Goal: Information Seeking & Learning: Learn about a topic

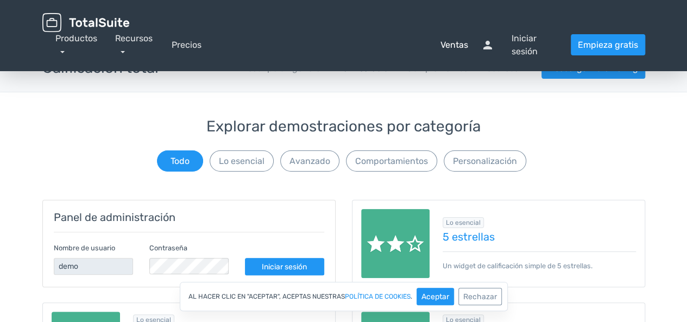
click at [457, 49] on font "Ventas" at bounding box center [454, 45] width 28 height 10
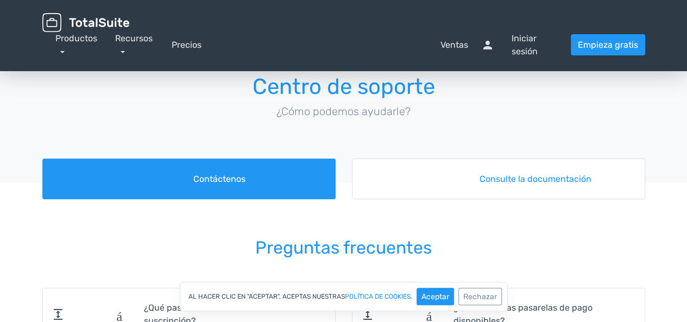
click at [117, 23] on img at bounding box center [85, 22] width 87 height 19
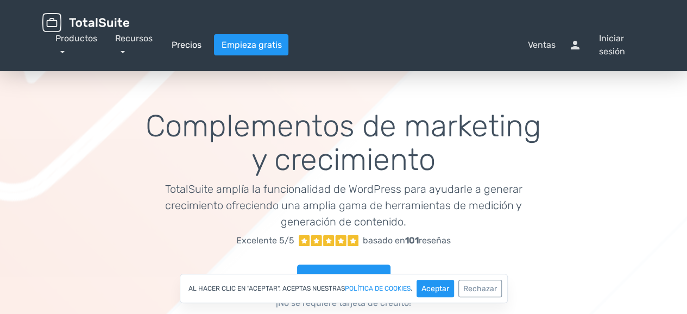
click at [183, 45] on font "Precios" at bounding box center [186, 45] width 30 height 10
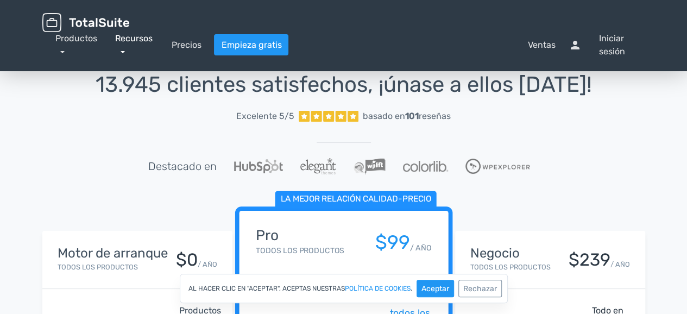
click at [125, 50] on link "Recursos" at bounding box center [133, 44] width 37 height 23
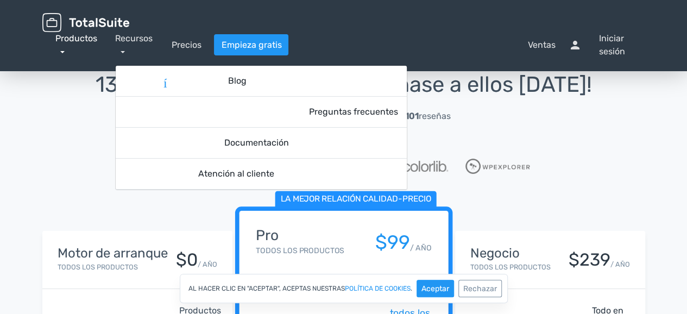
click at [63, 53] on link "Productos" at bounding box center [76, 44] width 42 height 23
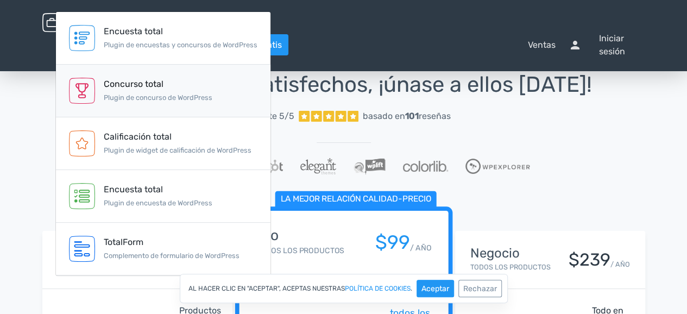
click at [109, 97] on font "Plugin de concurso de WordPress" at bounding box center [158, 97] width 109 height 8
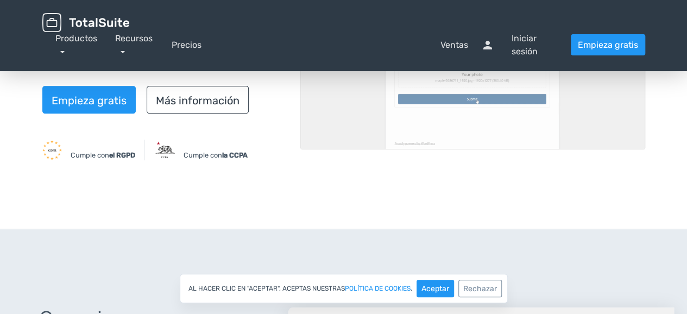
scroll to position [54, 0]
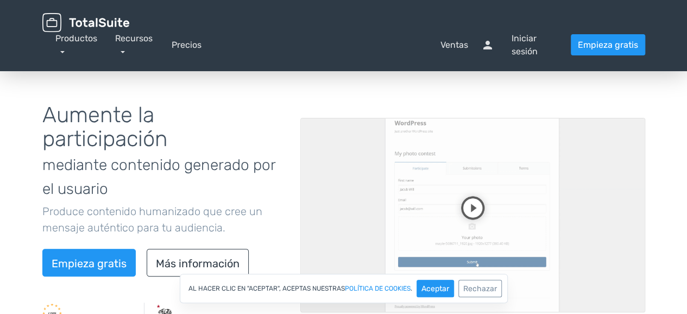
click at [467, 172] on video at bounding box center [472, 215] width 345 height 194
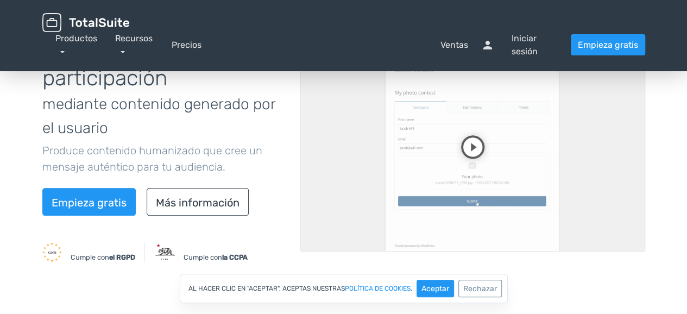
scroll to position [163, 0]
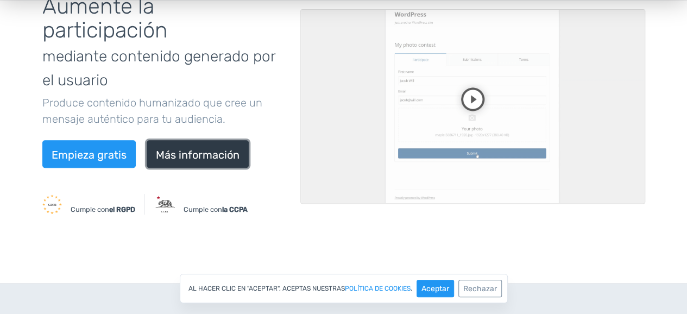
click at [223, 153] on font "Más información" at bounding box center [198, 154] width 84 height 13
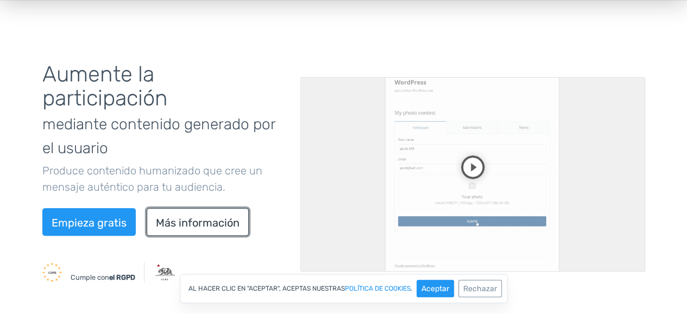
scroll to position [0, 0]
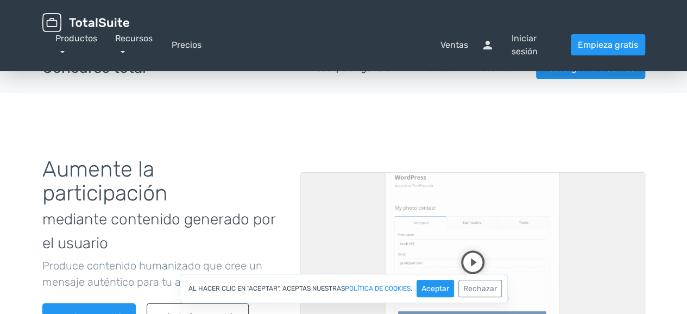
click at [67, 50] on div "Productos Encuesta total Plugin de encuestas y concursos de WordPress Concurso …" at bounding box center [78, 45] width 47 height 26
click at [64, 48] on link "Productos" at bounding box center [76, 44] width 42 height 23
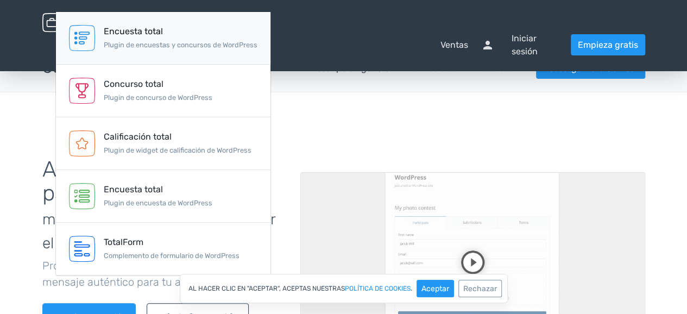
click at [129, 53] on link "Encuesta total Plugin de encuestas y concursos de WordPress" at bounding box center [163, 38] width 214 height 53
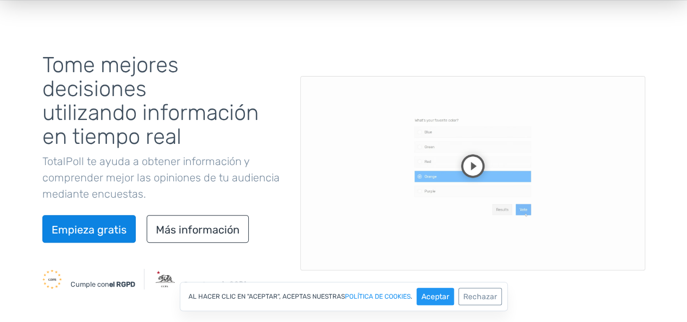
scroll to position [54, 0]
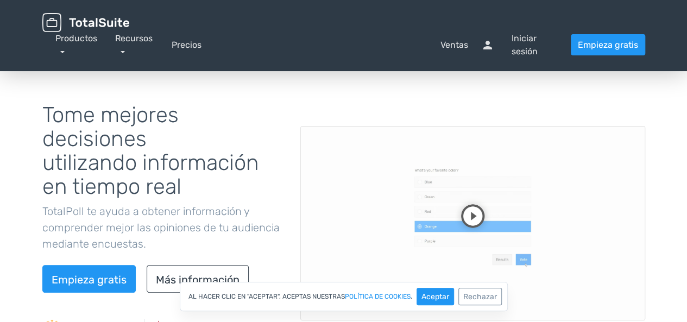
click at [71, 46] on div "Productos Encuesta total Plugin de encuestas y concursos de WordPress Concurso …" at bounding box center [78, 45] width 47 height 26
click at [65, 47] on div "Productos Encuesta total Plugin de encuestas y concursos de WordPress Concurso …" at bounding box center [78, 45] width 47 height 26
click at [63, 52] on link "Productos" at bounding box center [76, 44] width 42 height 23
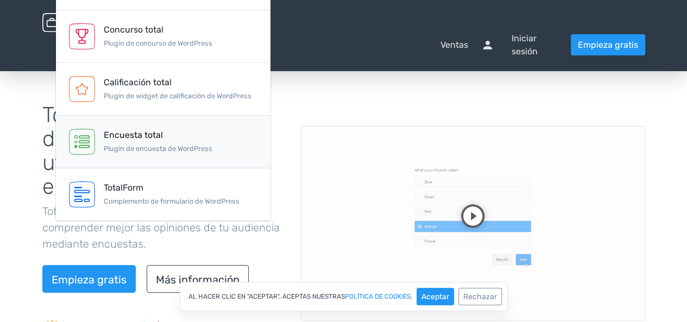
click at [140, 142] on div "Encuesta total Plugin de encuesta de WordPress" at bounding box center [158, 142] width 109 height 26
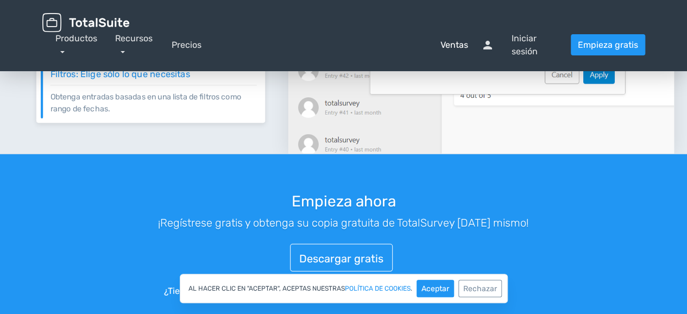
scroll to position [1477, 0]
